Goal: Task Accomplishment & Management: Manage account settings

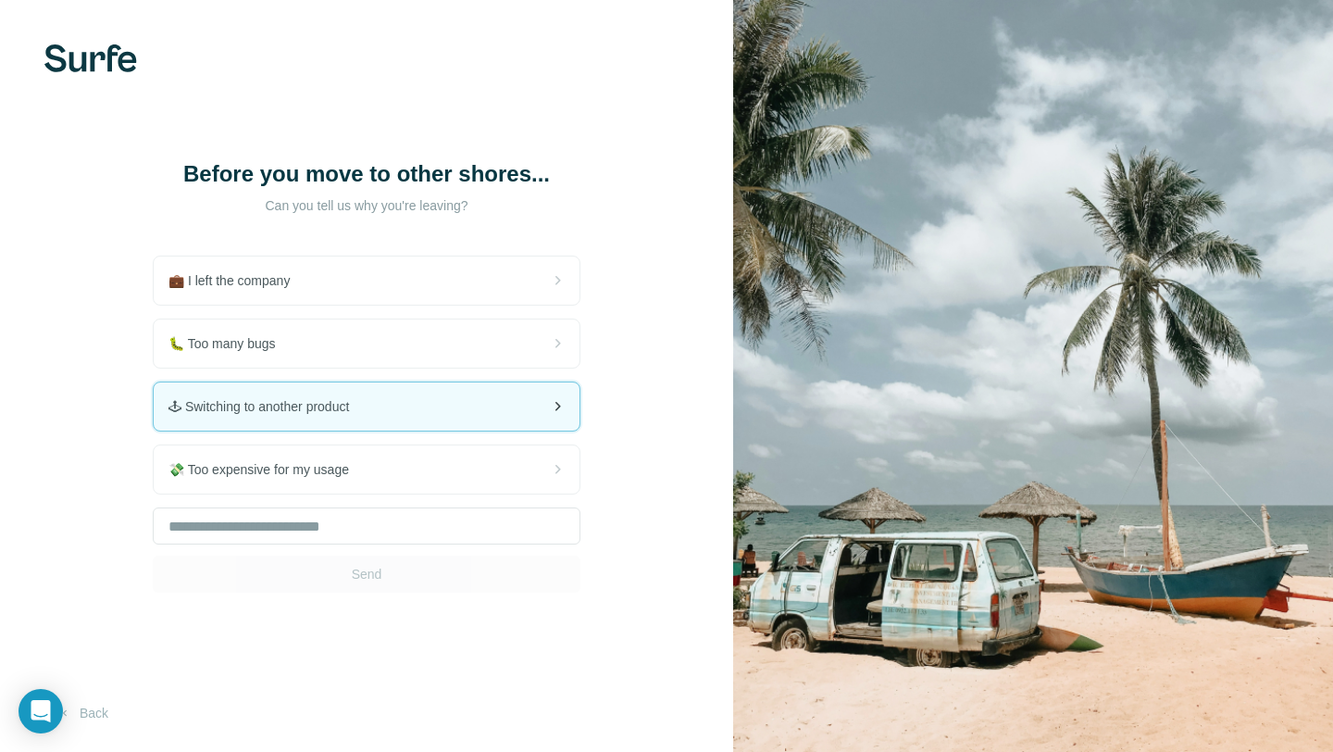
click at [406, 408] on div "🕹 Switching to another product" at bounding box center [367, 406] width 426 height 48
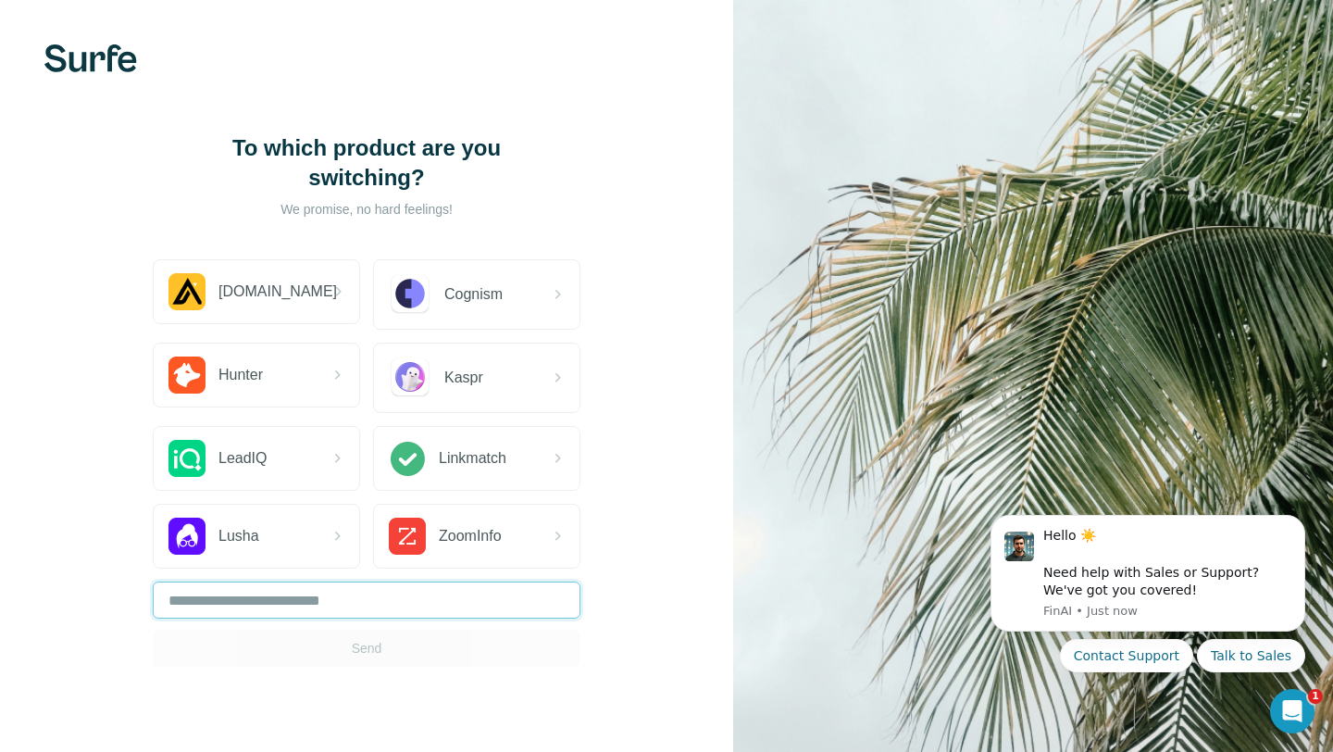
click at [360, 601] on input "text" at bounding box center [367, 599] width 428 height 37
type input "*******"
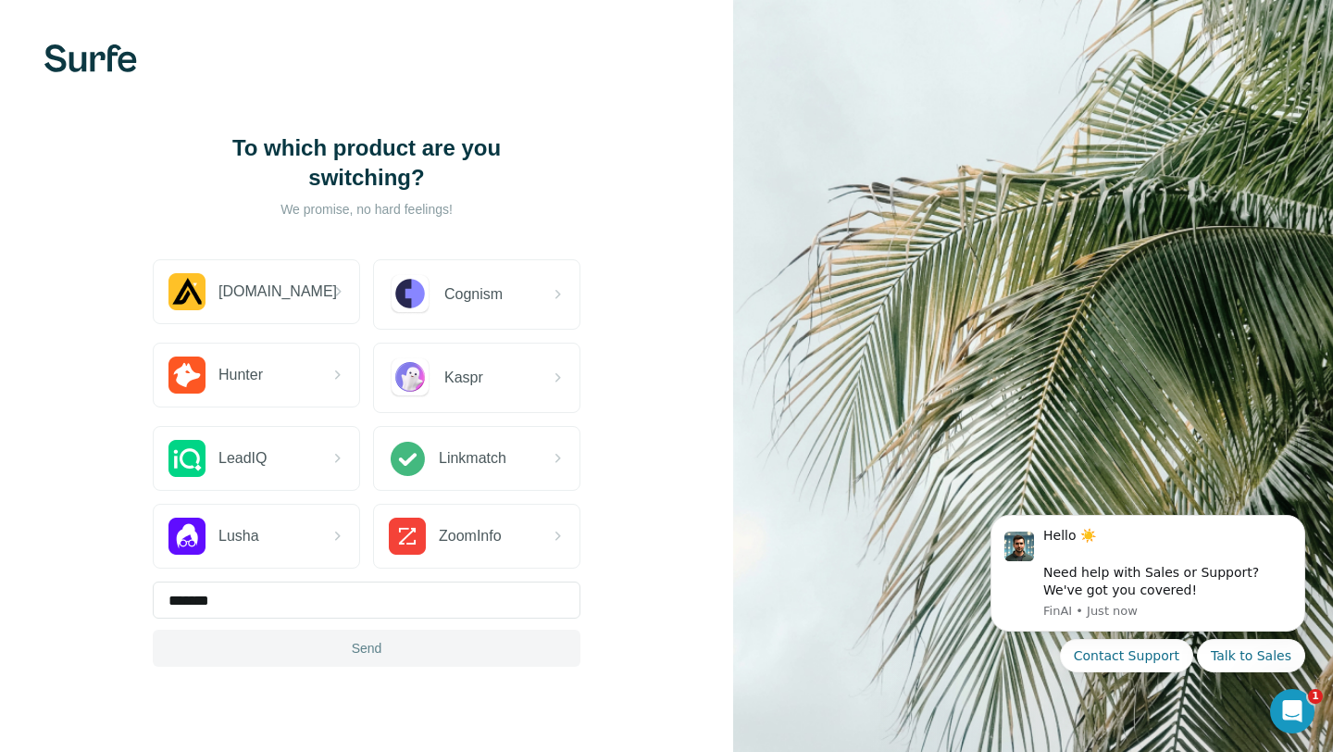
click at [370, 646] on span "Send" at bounding box center [367, 648] width 31 height 19
